Goal: Find specific page/section

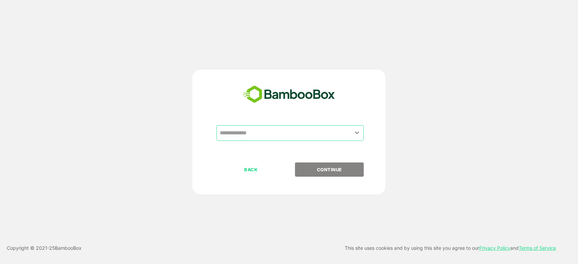
click at [293, 133] on input "text" at bounding box center [290, 133] width 145 height 13
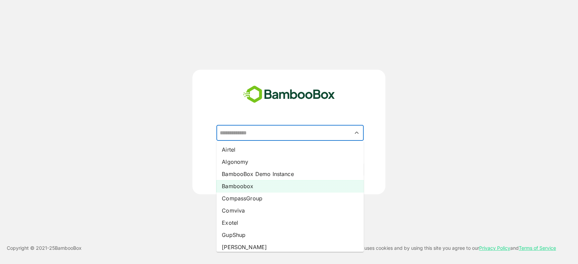
click at [258, 183] on li "Bamboobox" at bounding box center [289, 186] width 147 height 12
type input "*********"
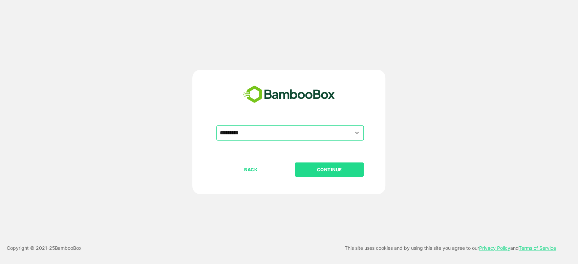
click at [340, 166] on p "CONTINUE" at bounding box center [330, 169] width 68 height 7
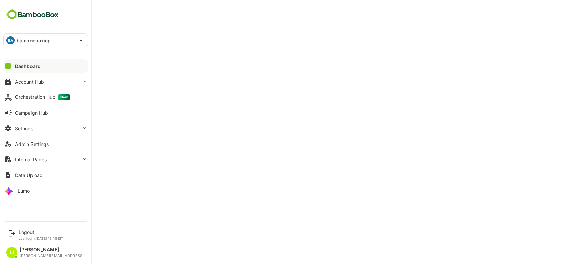
click at [7, 69] on icon at bounding box center [8, 66] width 8 height 8
click at [18, 65] on div "Dashboard" at bounding box center [28, 66] width 26 height 6
